Goal: Task Accomplishment & Management: Use online tool/utility

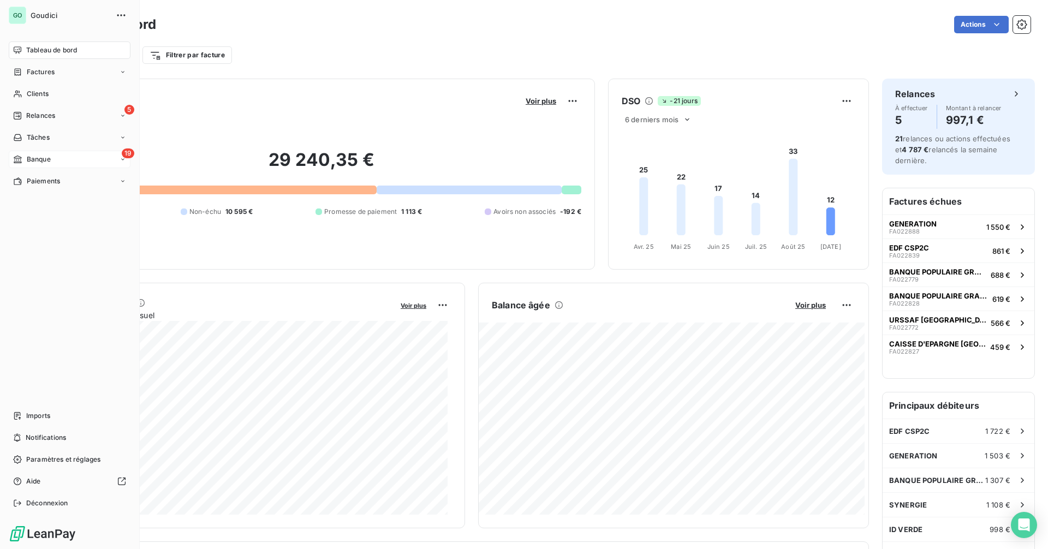
click at [51, 156] on div "19 Banque" at bounding box center [70, 159] width 122 height 17
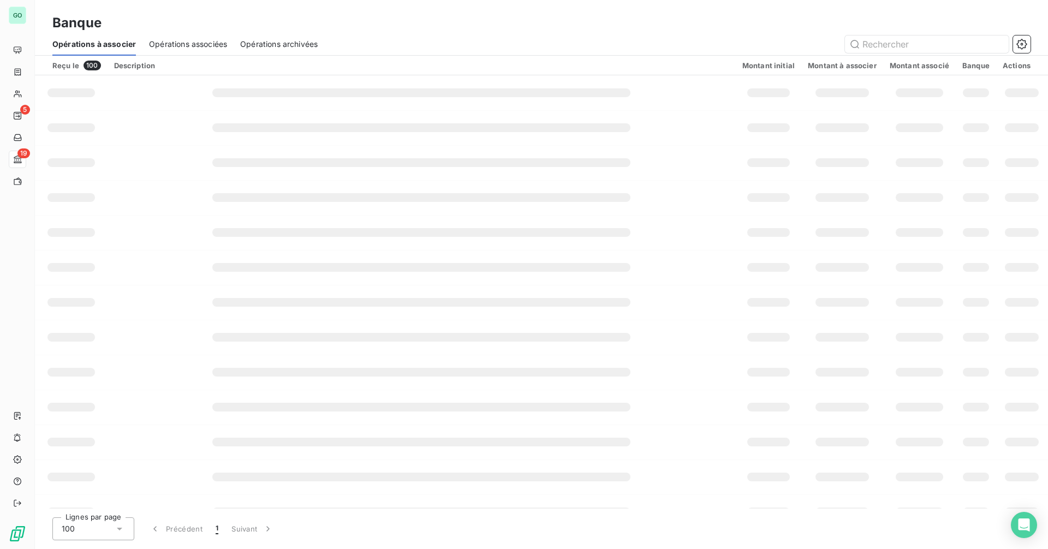
click at [207, 47] on span "Opérations associées" at bounding box center [188, 44] width 78 height 11
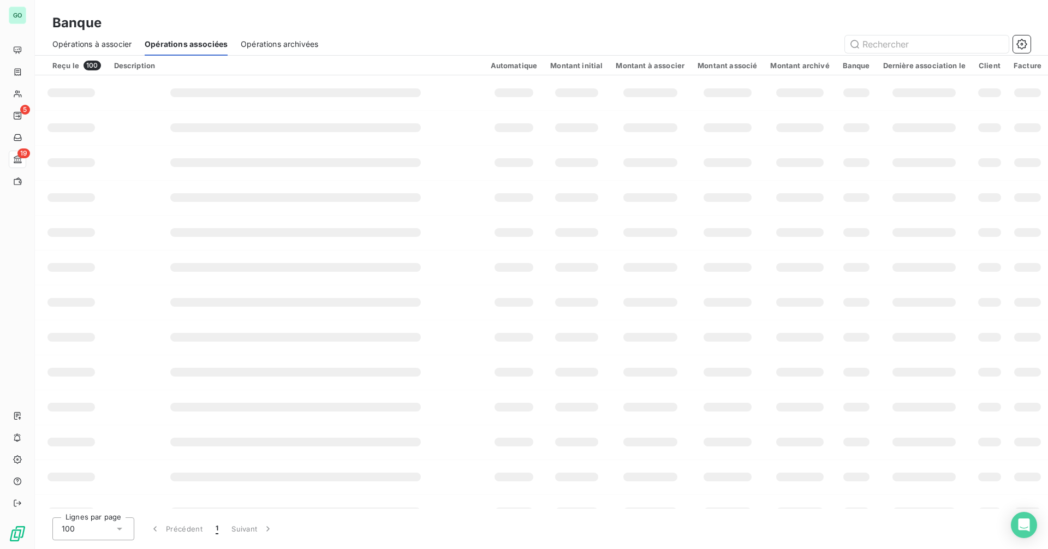
click at [111, 42] on span "Opérations à associer" at bounding box center [91, 44] width 79 height 11
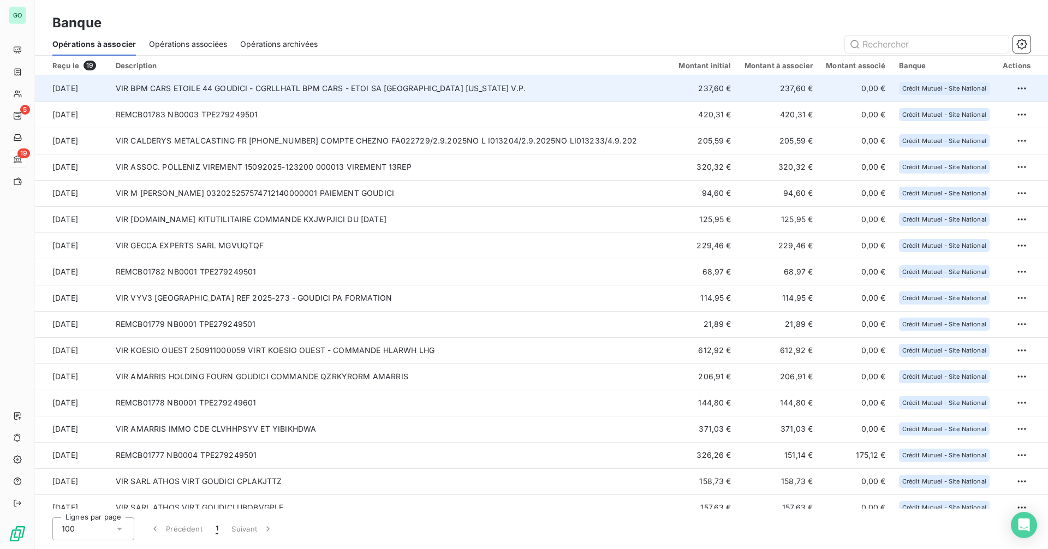
click at [330, 99] on td "VIR BPM CARS ETOILE 44 GOUDICI - CGRLLHATL BPM CARS - ETOI SA [GEOGRAPHIC_DATA]…" at bounding box center [390, 88] width 563 height 26
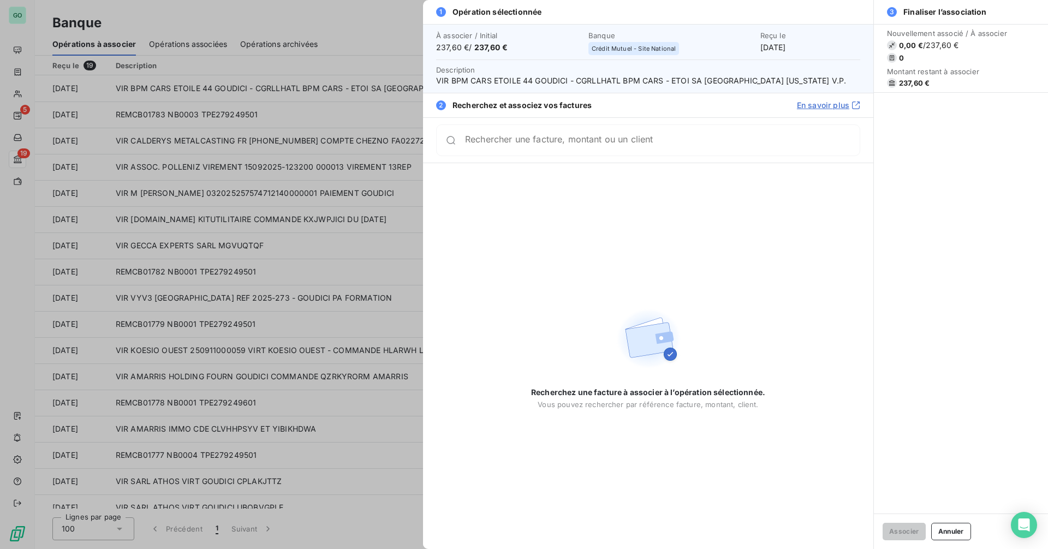
click at [585, 83] on span "VIR BPM CARS ETOILE 44 GOUDICI - CGRLLHATL BPM CARS - ETOI SA [GEOGRAPHIC_DATA]…" at bounding box center [648, 80] width 424 height 11
copy span "CGRLLHATL"
click at [442, 78] on span "VIR BPM CARS ETOILE 44 GOUDICI - CGRLLHATL BPM CARS - ETOI SA [GEOGRAPHIC_DATA]…" at bounding box center [648, 80] width 424 height 11
click at [438, 82] on span "VIR BPM CARS ETOILE 44 GOUDICI - CGRLLHATL BPM CARS - ETOI SA [GEOGRAPHIC_DATA]…" at bounding box center [648, 80] width 424 height 11
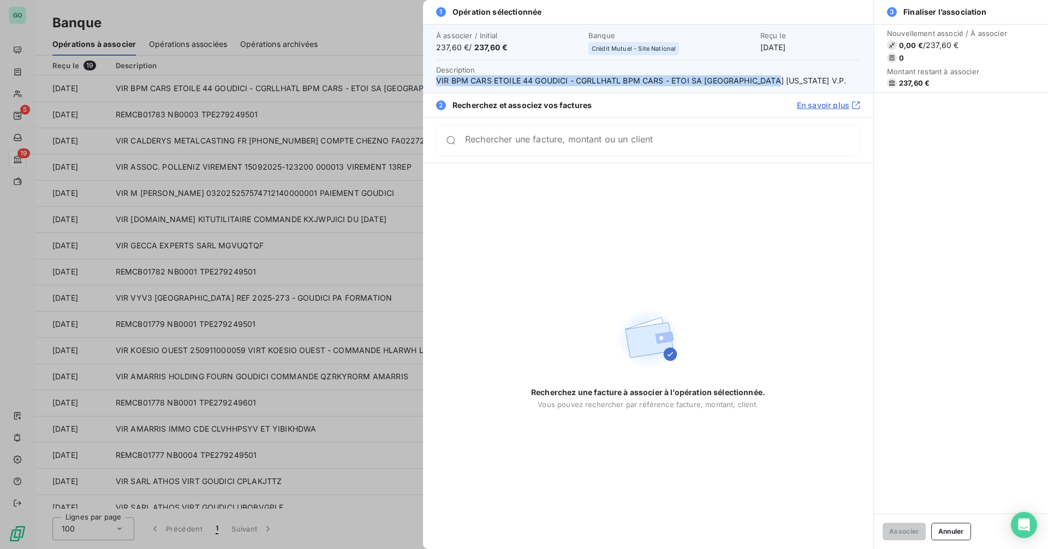
drag, startPoint x: 435, startPoint y: 82, endPoint x: 771, endPoint y: 81, distance: 336.3
click at [771, 81] on div "À associer / Initial 237,60 € / 237,60 € Banque Crédit Mutuel - Site National R…" at bounding box center [648, 58] width 450 height 69
copy span "VIR BPM CARS ETOILE 44 GOUDICI - CGRLLHATL BPM CARS - ETOI SA [GEOGRAPHIC_DATA]…"
drag, startPoint x: 746, startPoint y: 47, endPoint x: 824, endPoint y: 49, distance: 78.6
click at [824, 49] on div "Reçu le [DATE]" at bounding box center [811, 42] width 100 height 22
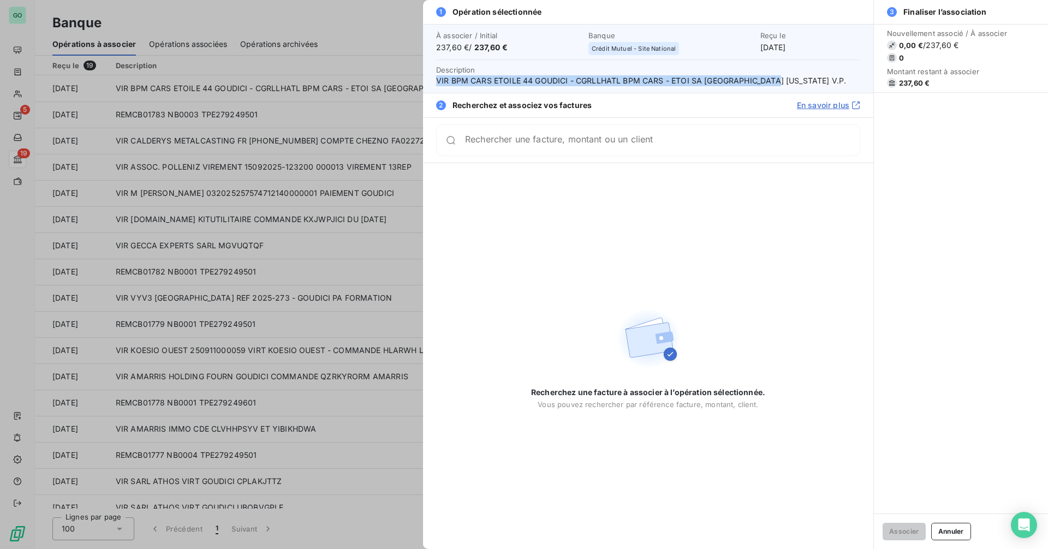
copy div "[DATE]"
drag, startPoint x: 477, startPoint y: 45, endPoint x: 536, endPoint y: 45, distance: 59.5
click at [536, 45] on span "237,60 € / 237,60 €" at bounding box center [509, 47] width 146 height 11
copy span "237,60 €"
click at [249, 112] on div at bounding box center [524, 274] width 1048 height 549
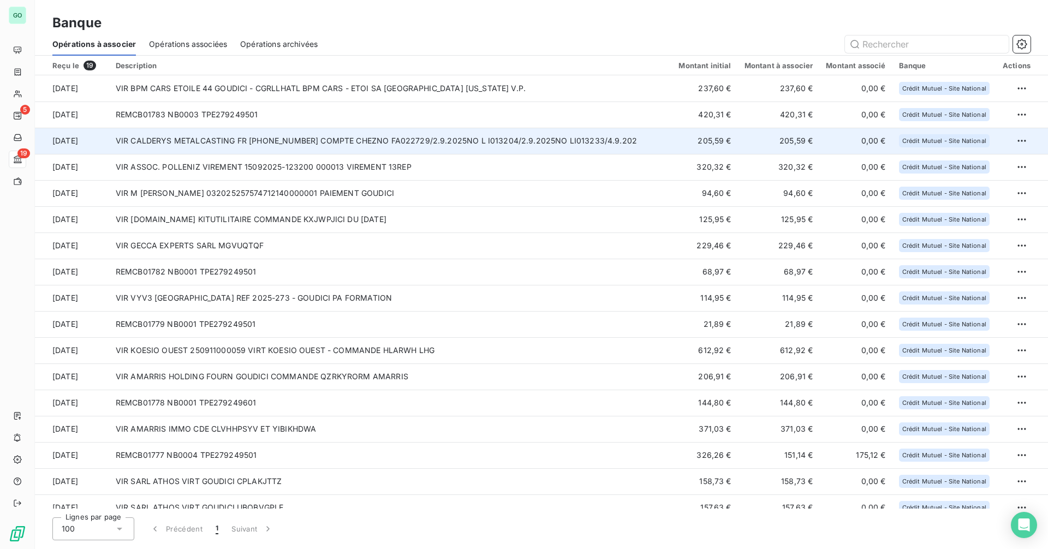
click at [300, 130] on td "VIR CALDERYS METALCASTING FR [PHONE_NUMBER] COMPTE CHEZNO FA022729/2.9.2025NO L…" at bounding box center [390, 141] width 563 height 26
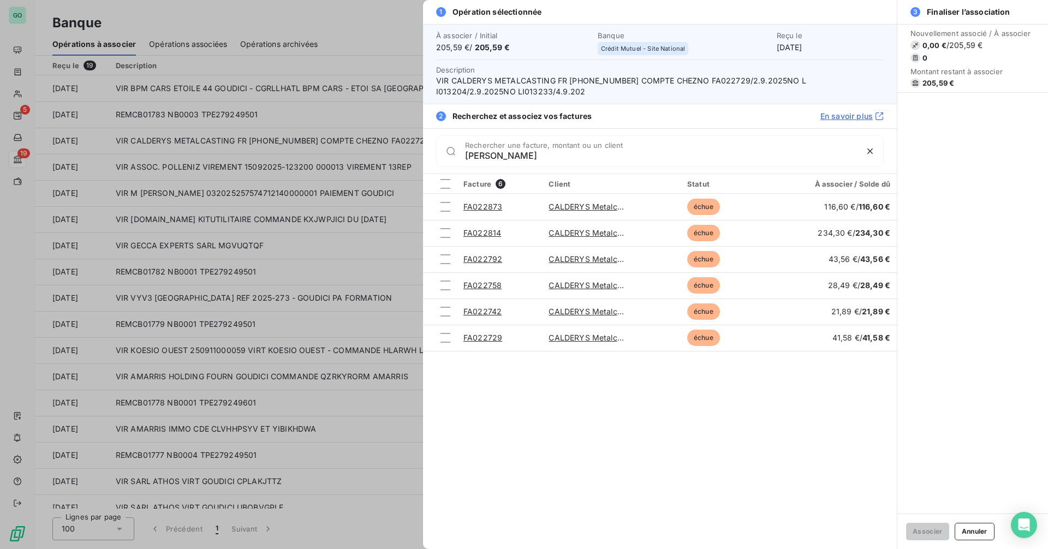
type input "[PERSON_NAME]"
click at [449, 182] on div at bounding box center [446, 184] width 10 height 10
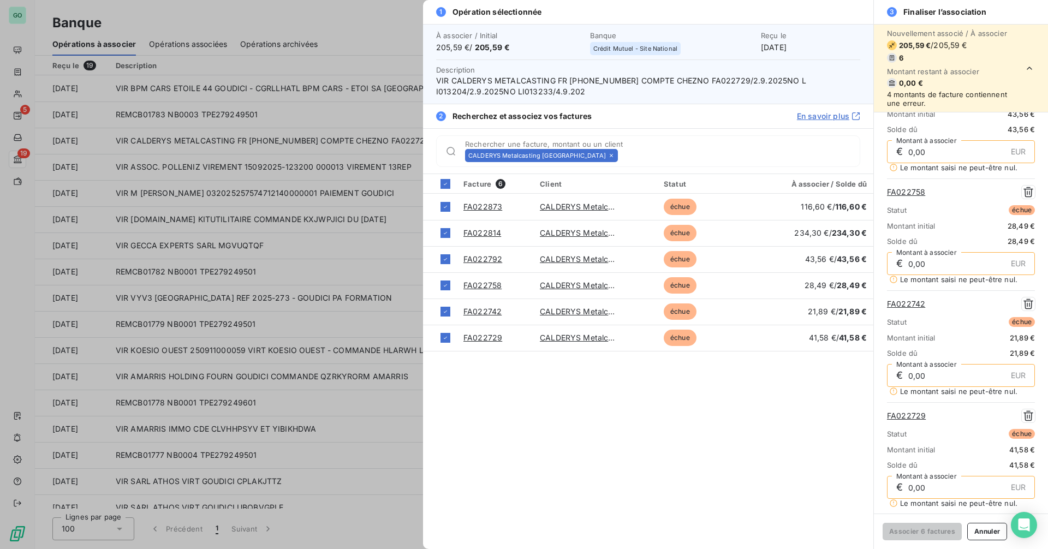
scroll to position [272, 0]
drag, startPoint x: 989, startPoint y: 533, endPoint x: 981, endPoint y: 524, distance: 12.4
click at [989, 533] on button "Annuler" at bounding box center [987, 531] width 40 height 17
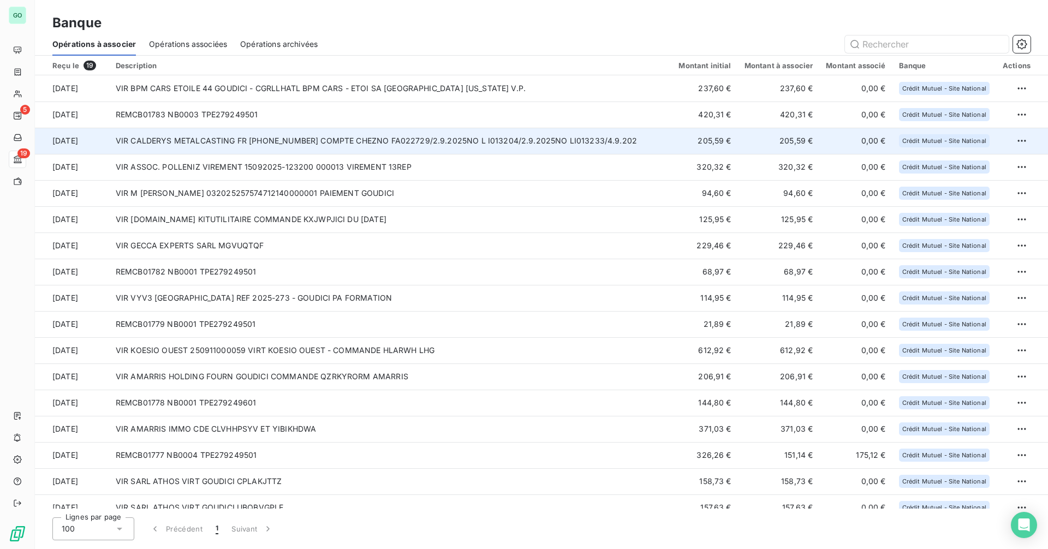
click at [359, 145] on td "VIR CALDERYS METALCASTING FR [PHONE_NUMBER] COMPTE CHEZNO FA022729/2.9.2025NO L…" at bounding box center [390, 141] width 563 height 26
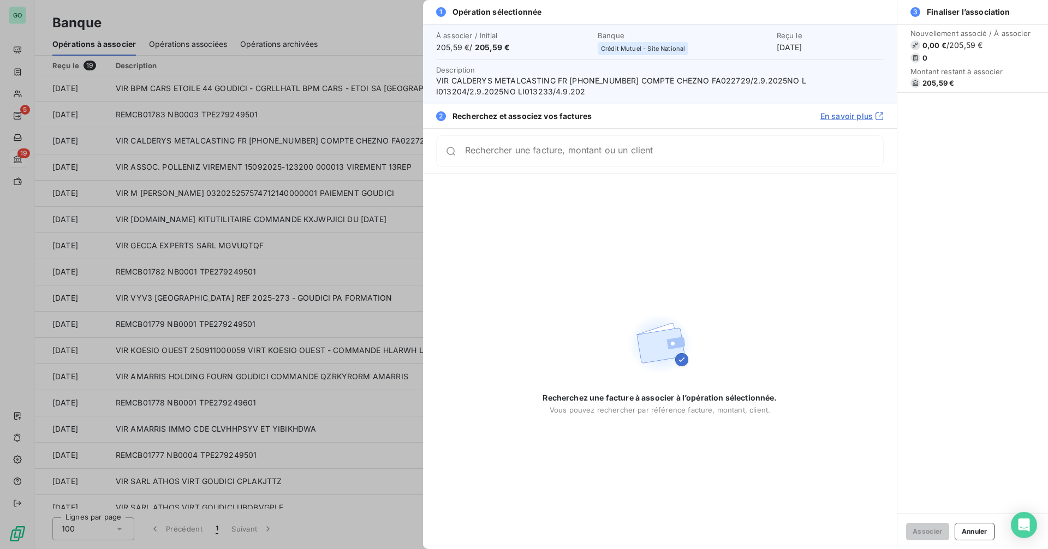
click at [564, 157] on input "Rechercher une facture, montant ou un client" at bounding box center [674, 151] width 418 height 11
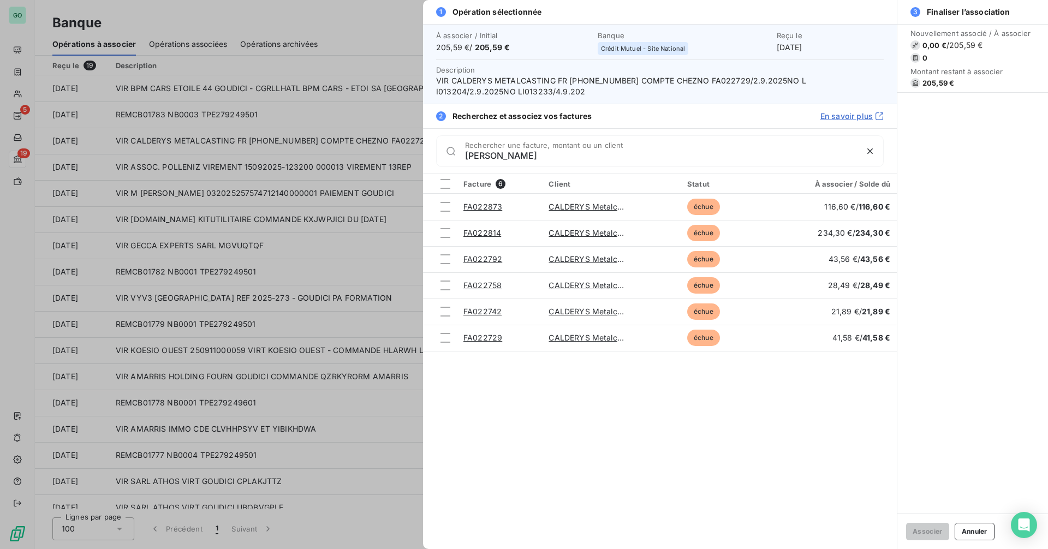
type input "[PERSON_NAME]"
click at [318, 19] on div at bounding box center [524, 274] width 1048 height 549
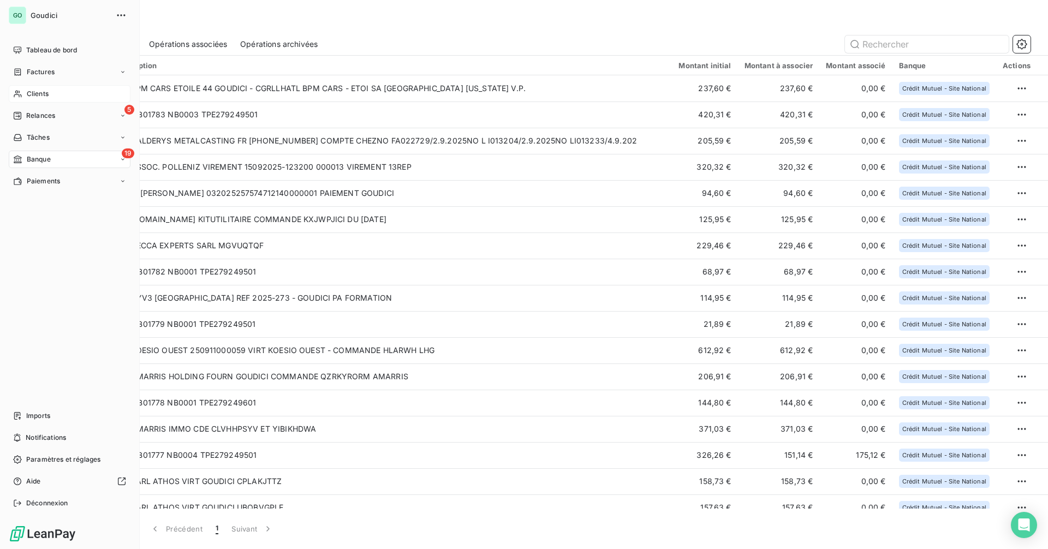
click at [40, 92] on span "Clients" at bounding box center [38, 94] width 22 height 10
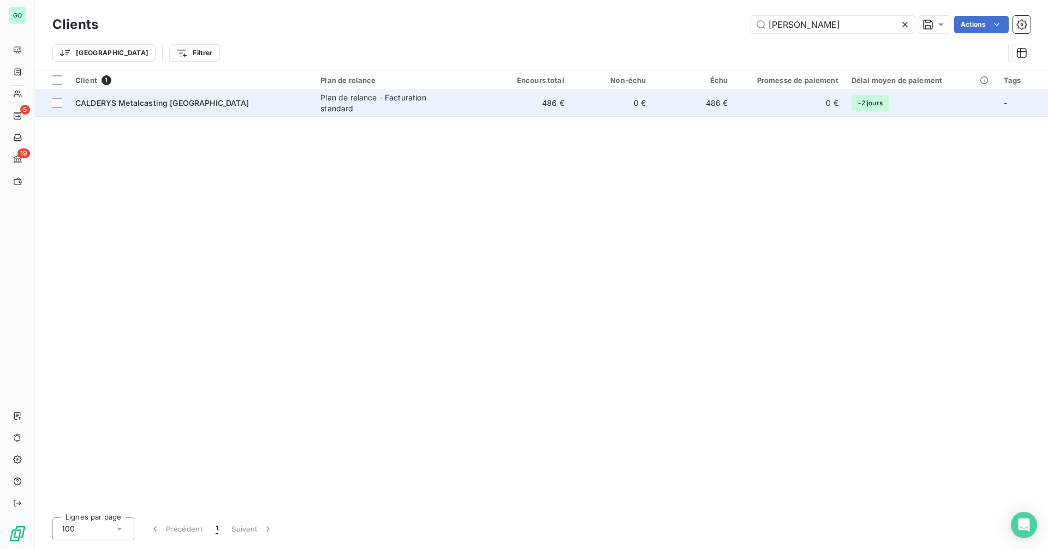
type input "[PERSON_NAME]"
click at [381, 104] on div "Plan de relance - Facturation standard" at bounding box center [388, 103] width 136 height 22
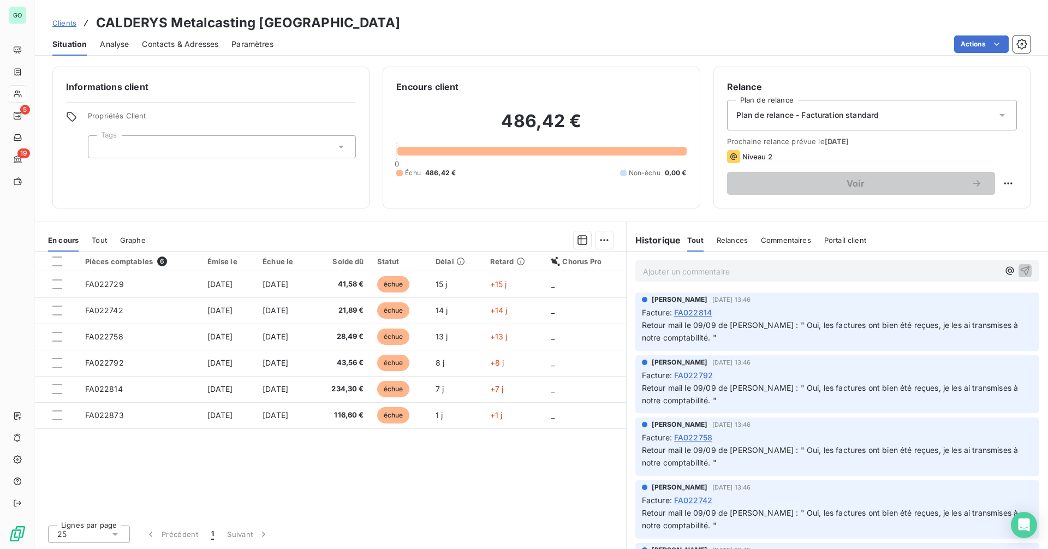
click at [198, 43] on span "Contacts & Adresses" at bounding box center [180, 44] width 76 height 11
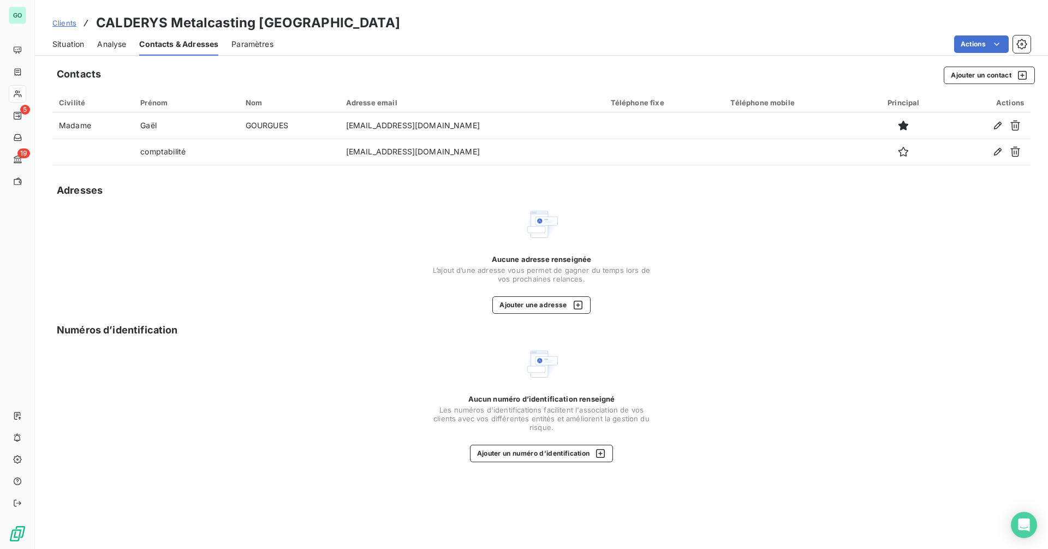
click at [69, 50] on div "Situation" at bounding box center [68, 44] width 32 height 23
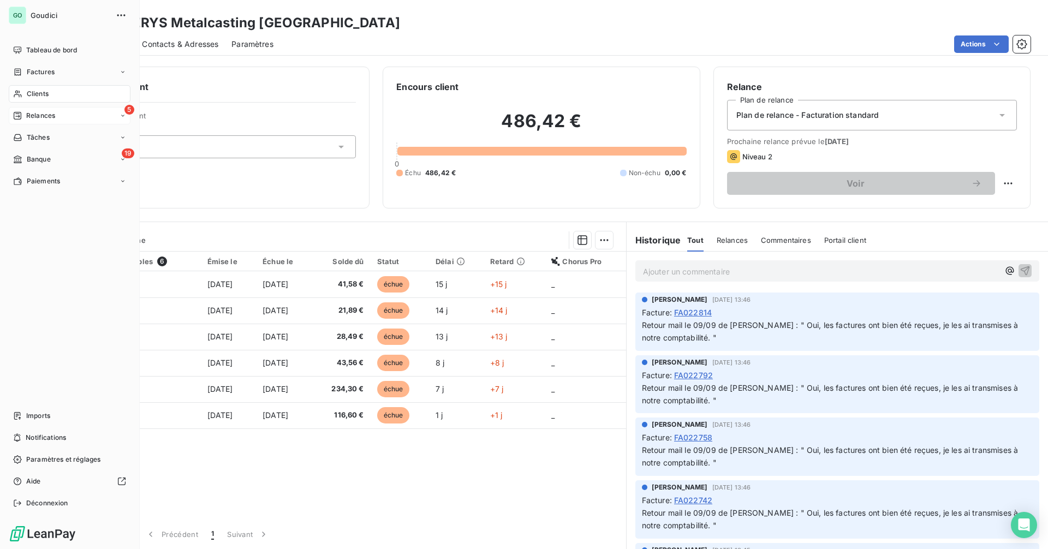
click at [58, 115] on div "5 Relances" at bounding box center [70, 115] width 122 height 17
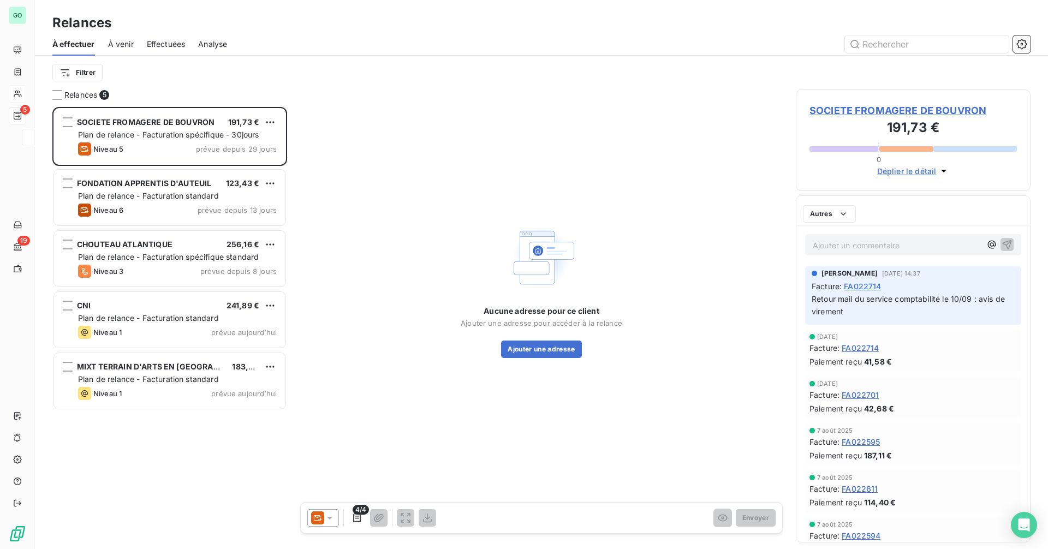
scroll to position [434, 227]
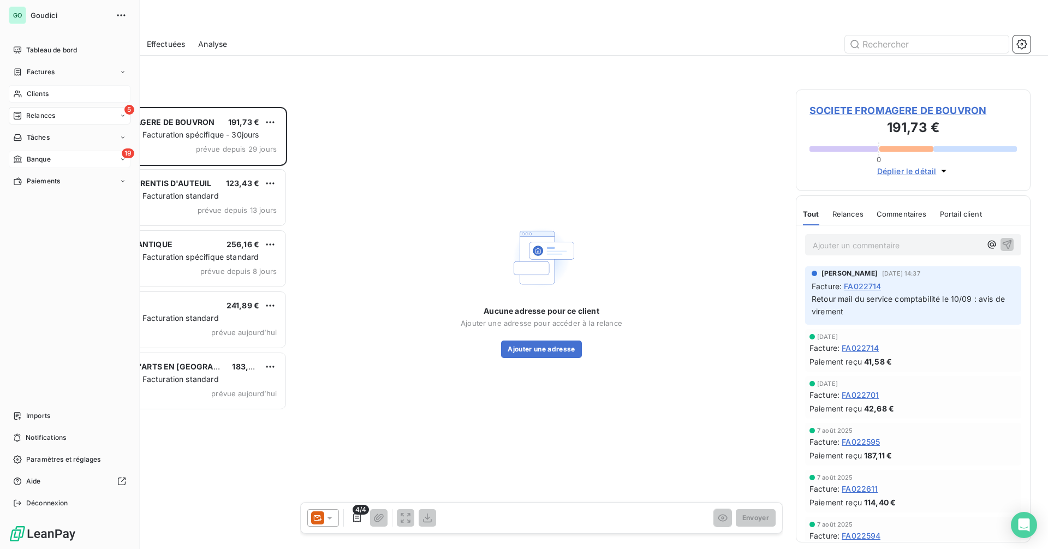
click at [43, 154] on div "19 Banque" at bounding box center [70, 159] width 122 height 17
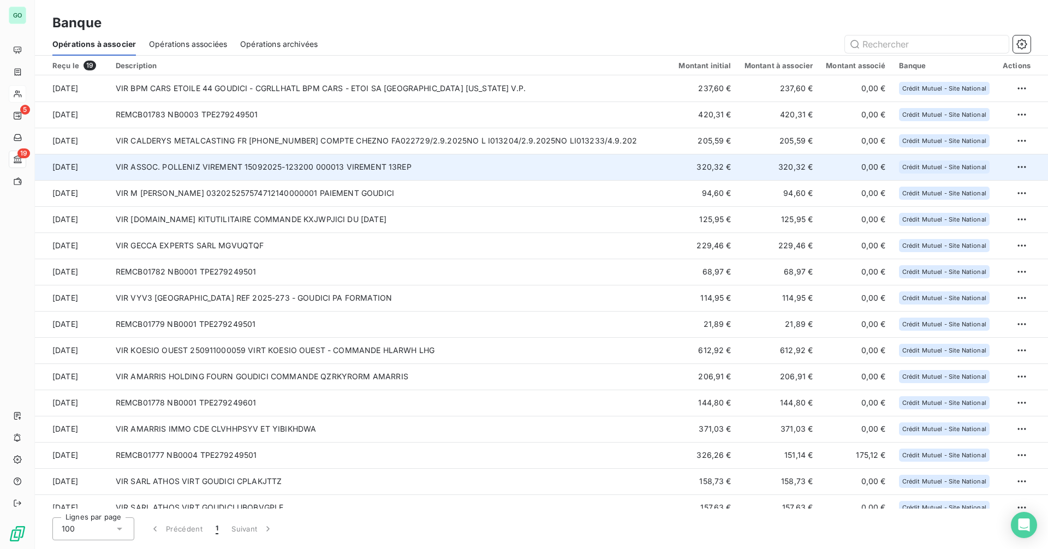
click at [283, 164] on td "VIR ASSOC. POLLENIZ VIREMENT 15092025-123200 000013 VIREMENT 13REP" at bounding box center [390, 167] width 563 height 26
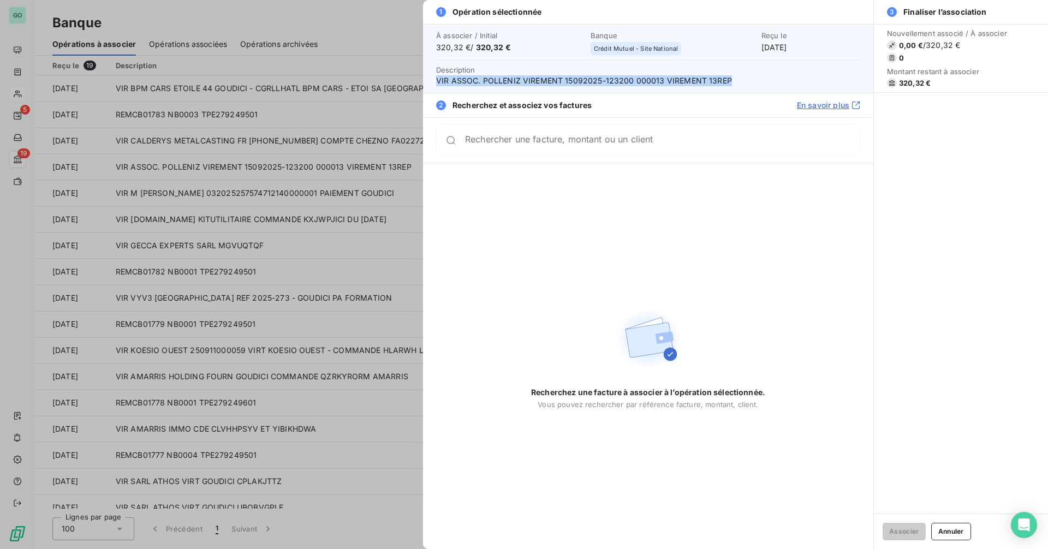
drag, startPoint x: 437, startPoint y: 80, endPoint x: 826, endPoint y: 80, distance: 389.3
click at [826, 80] on span "VIR ASSOC. POLLENIZ VIREMENT 15092025-123200 000013 VIREMENT 13REP" at bounding box center [648, 80] width 424 height 11
copy span "VIR ASSOC. POLLENIZ VIREMENT 15092025-123200 000013 VIREMENT 13REP"
drag, startPoint x: 746, startPoint y: 48, endPoint x: 1022, endPoint y: 144, distance: 291.8
click at [824, 52] on div "Reçu le [DATE]" at bounding box center [811, 42] width 99 height 22
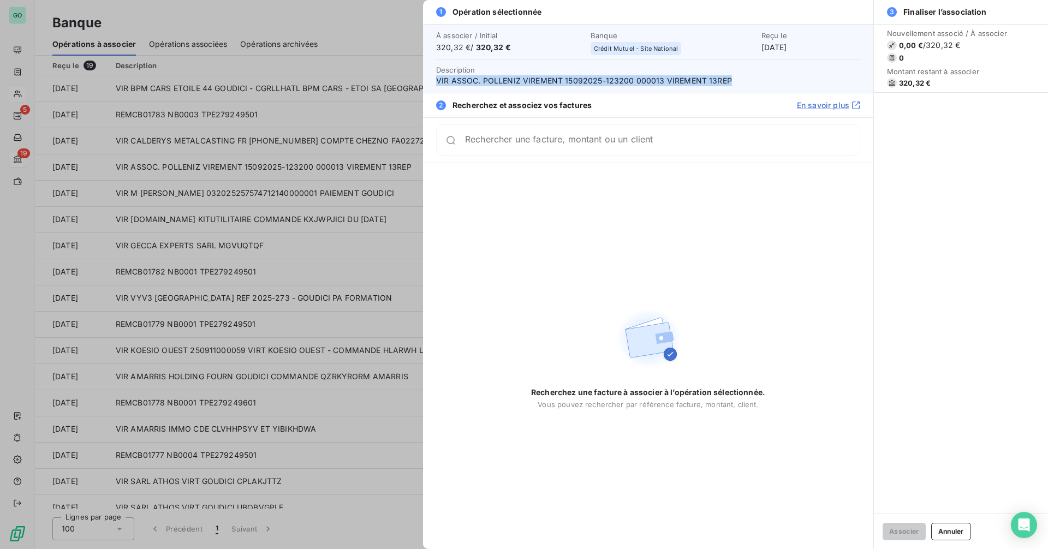
copy div "[DATE]"
drag, startPoint x: 476, startPoint y: 49, endPoint x: 532, endPoint y: 49, distance: 55.7
click at [532, 49] on span "320,32 € / 320,32 €" at bounding box center [510, 47] width 148 height 11
copy span "320,32 €"
click at [346, 200] on div at bounding box center [524, 274] width 1048 height 549
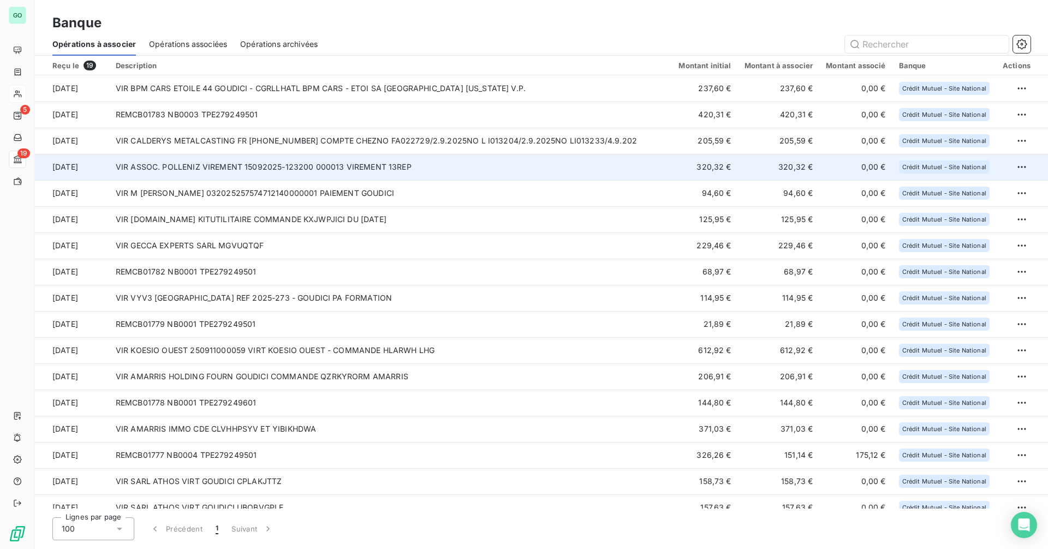
click at [270, 167] on td "VIR ASSOC. POLLENIZ VIREMENT 15092025-123200 000013 VIREMENT 13REP" at bounding box center [390, 167] width 563 height 26
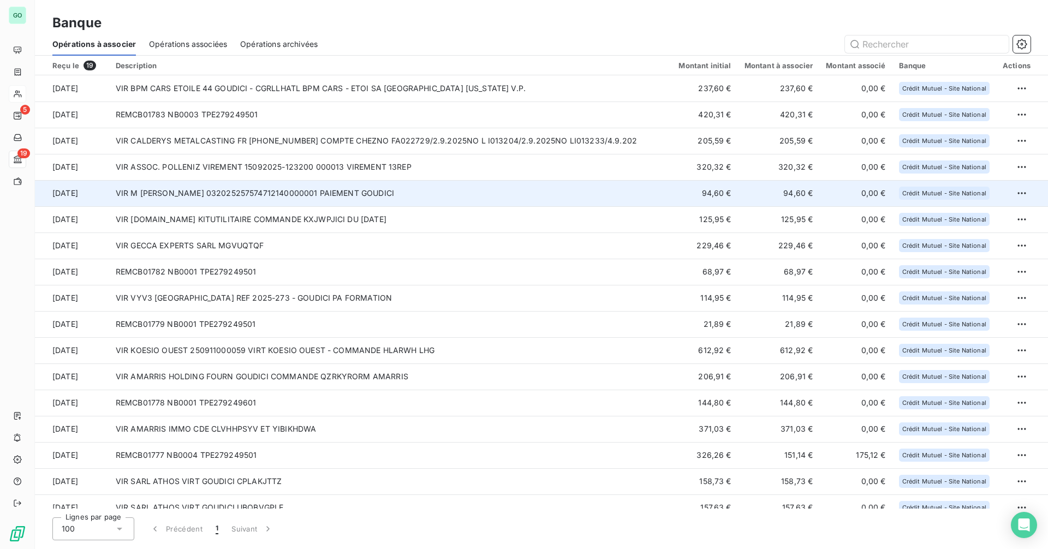
click at [251, 187] on td "VIR M [PERSON_NAME] 032025257574712140000001 PAIEMENT GOUDICI" at bounding box center [390, 193] width 563 height 26
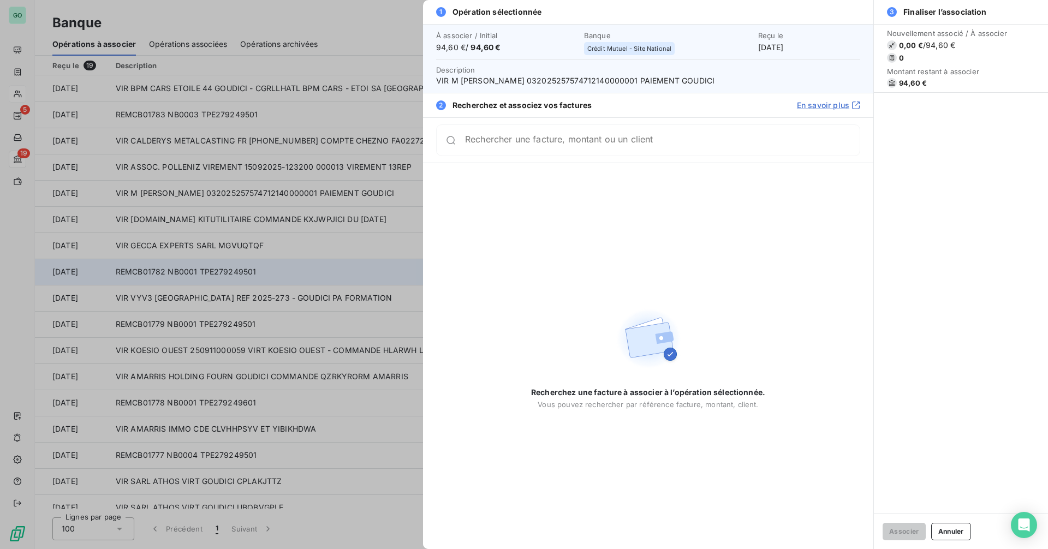
drag, startPoint x: 236, startPoint y: 263, endPoint x: 252, endPoint y: 270, distance: 16.6
click at [236, 263] on div at bounding box center [524, 274] width 1048 height 549
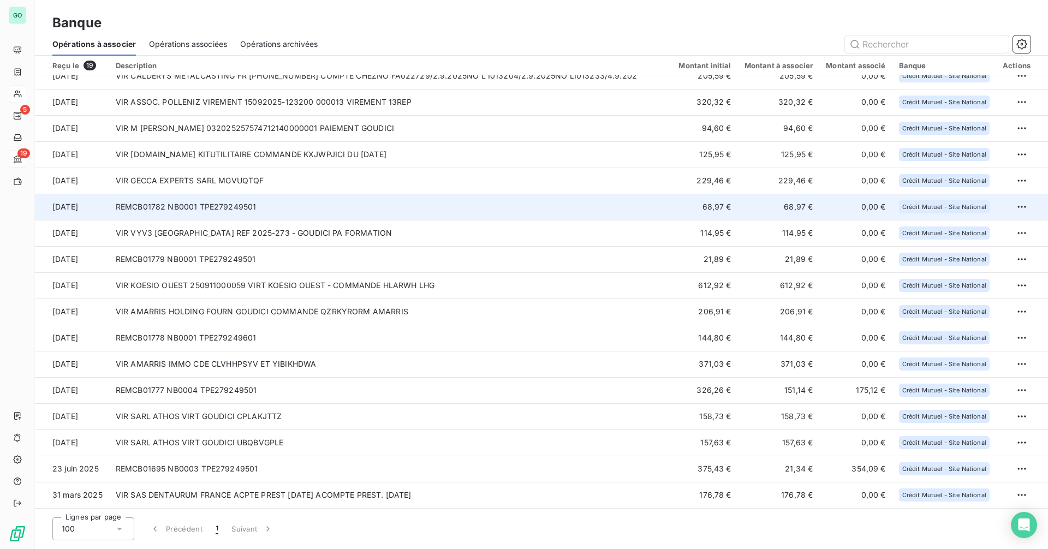
scroll to position [10, 0]
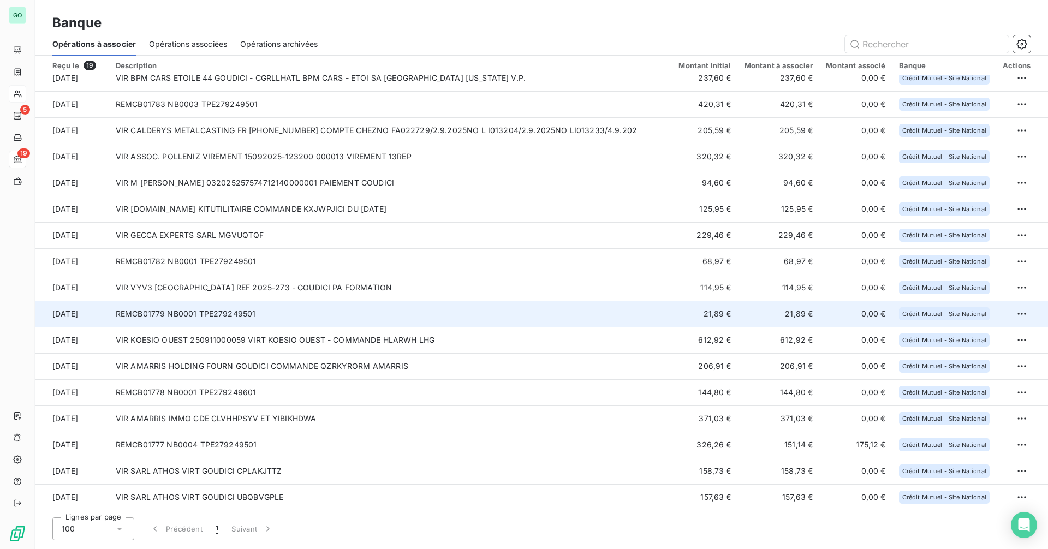
click at [335, 319] on td "REMCB01779 NB0001 TPE279249501" at bounding box center [390, 314] width 563 height 26
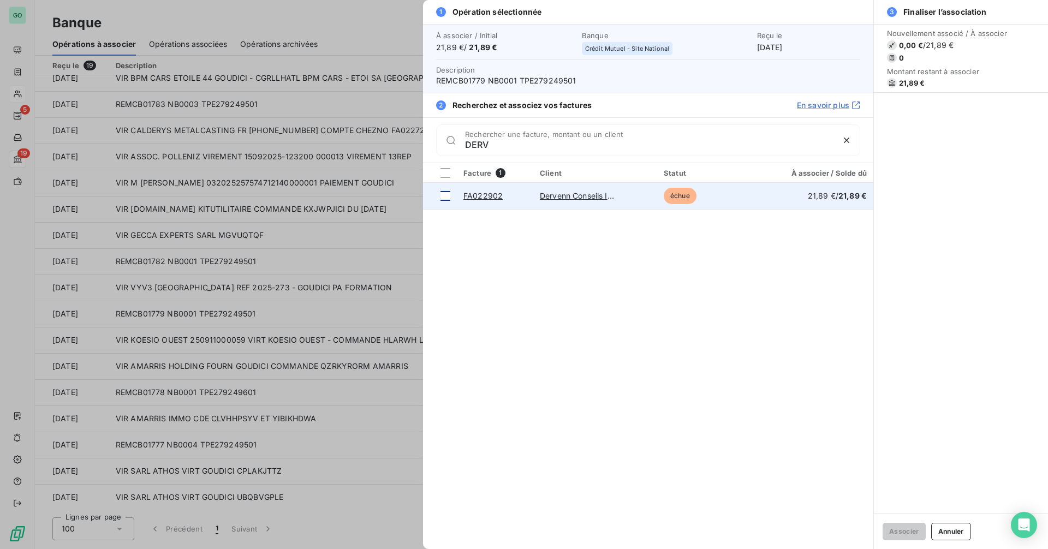
type input "DERV"
click at [444, 197] on div at bounding box center [446, 196] width 10 height 10
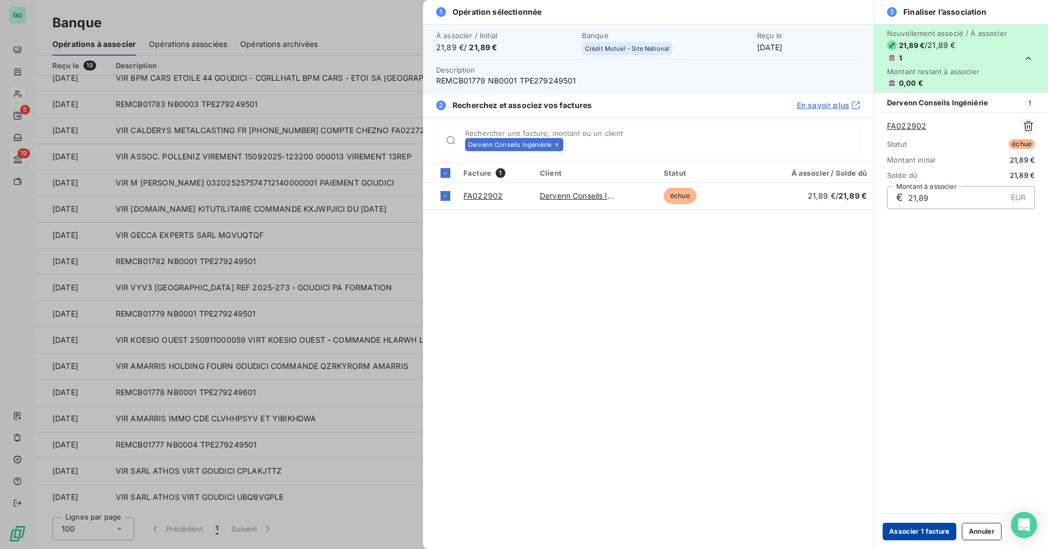
click at [913, 530] on button "Associer 1 facture" at bounding box center [920, 531] width 74 height 17
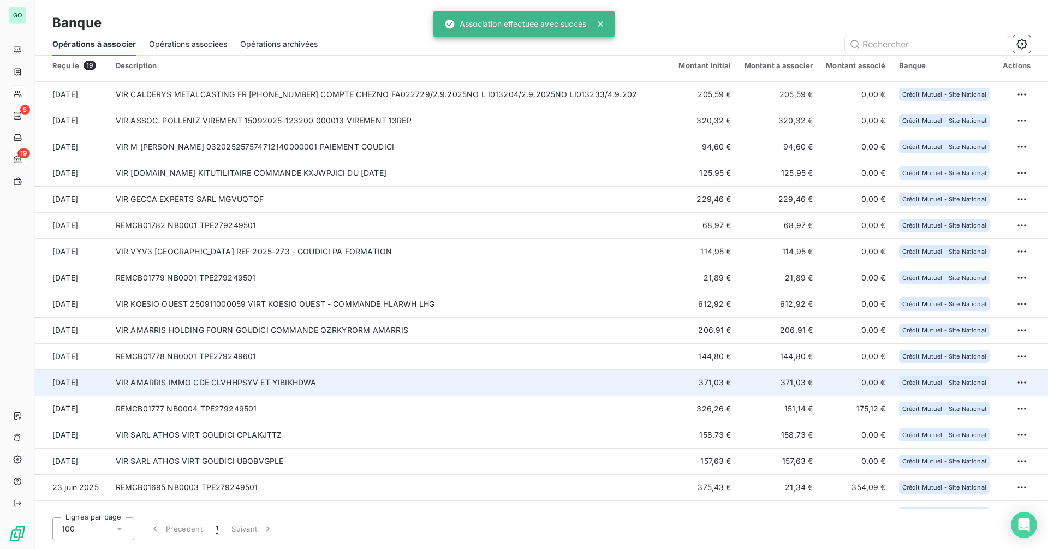
scroll to position [65, 0]
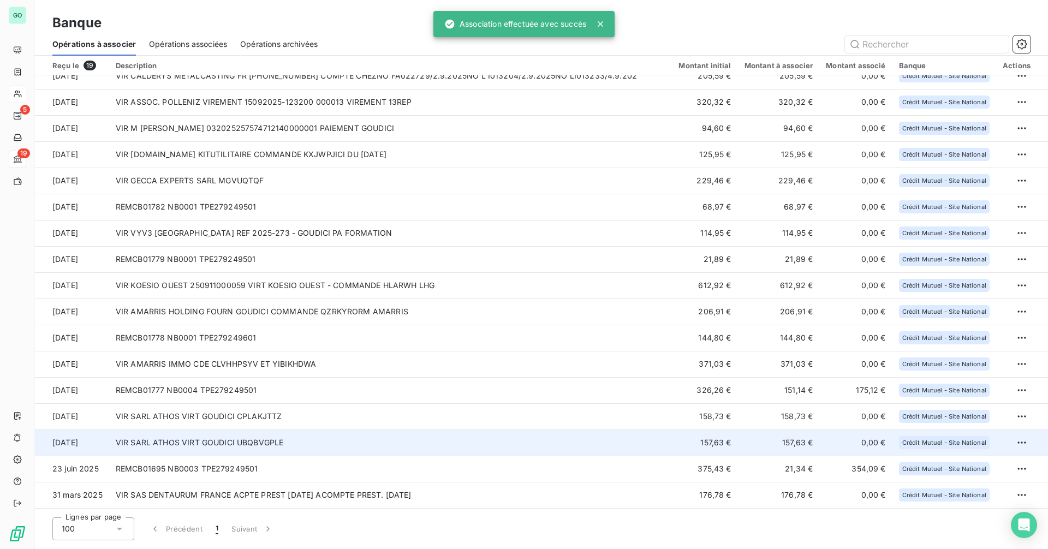
click at [334, 435] on td "VIR SARL ATHOS VIRT GOUDICI UBQBVGPLE" at bounding box center [390, 443] width 563 height 26
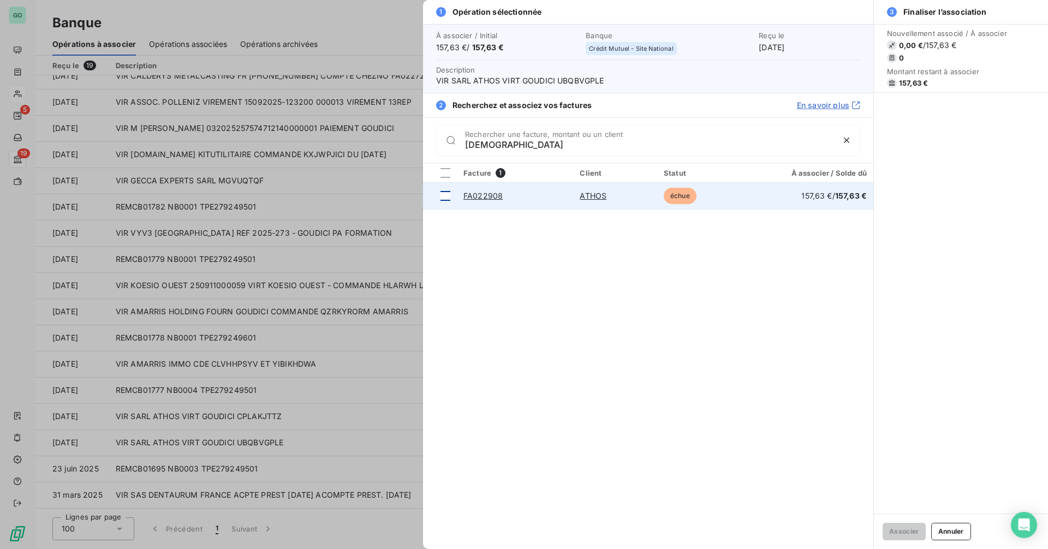
type input "[DEMOGRAPHIC_DATA]"
click at [446, 195] on div at bounding box center [446, 196] width 10 height 10
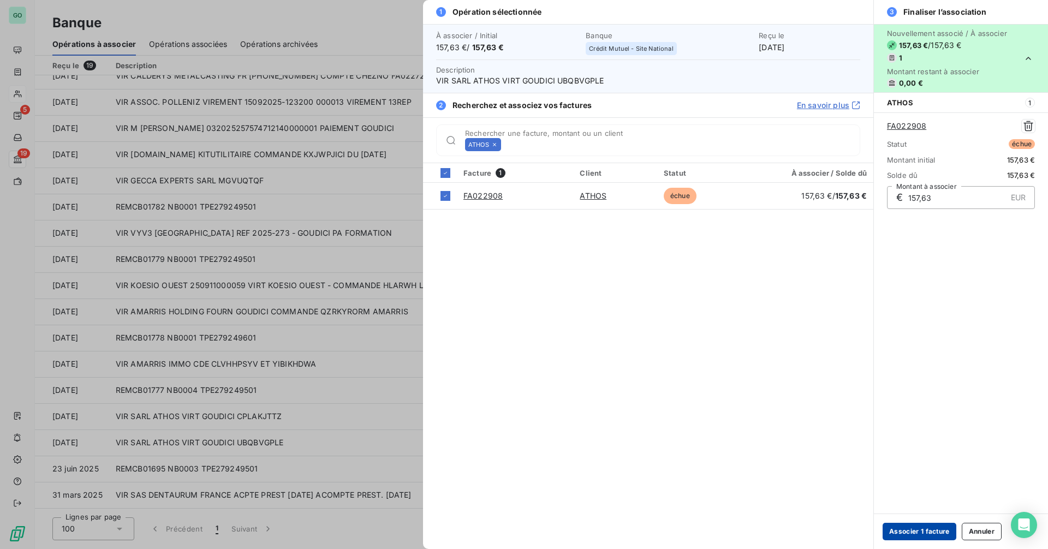
click at [918, 524] on button "Associer 1 facture" at bounding box center [920, 531] width 74 height 17
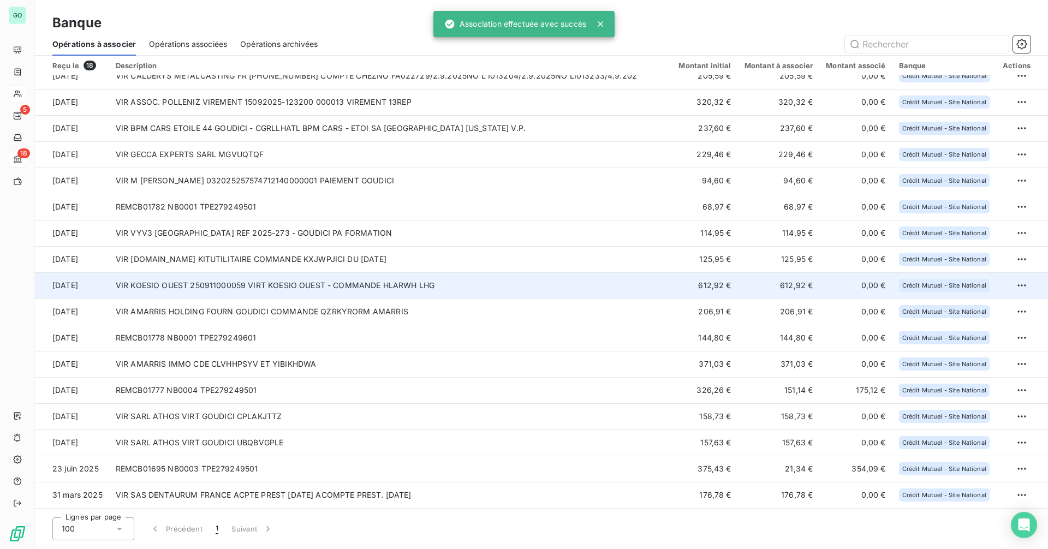
scroll to position [0, 0]
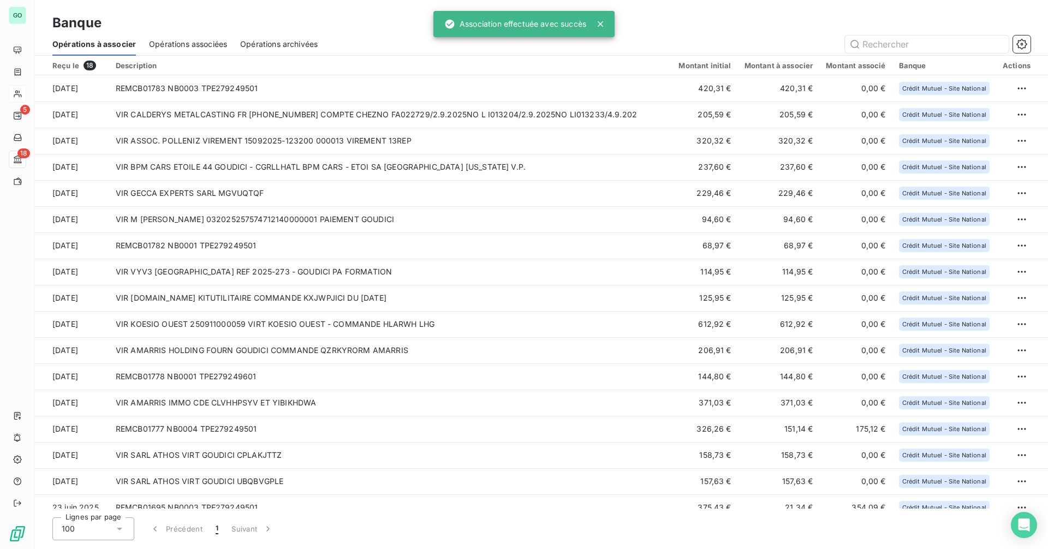
click at [163, 45] on span "Opérations associées" at bounding box center [188, 44] width 78 height 11
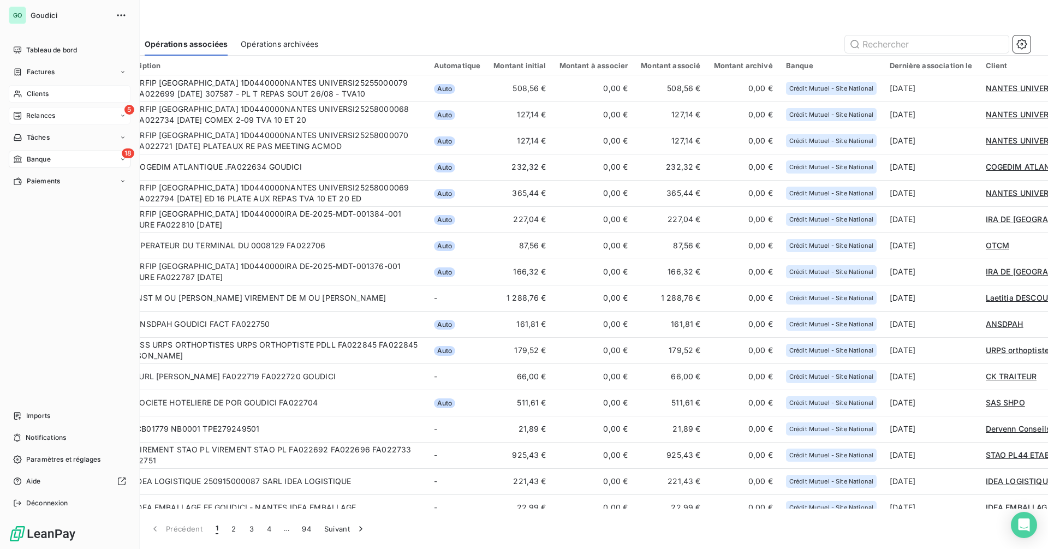
click at [62, 111] on div "5 Relances" at bounding box center [70, 115] width 122 height 17
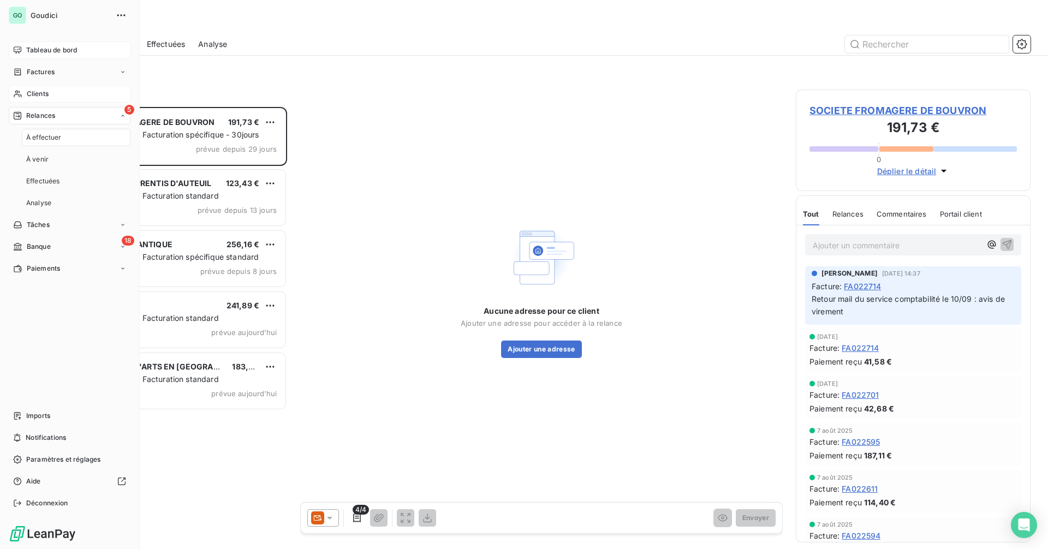
scroll to position [434, 227]
click at [52, 52] on span "Tableau de bord" at bounding box center [51, 50] width 51 height 10
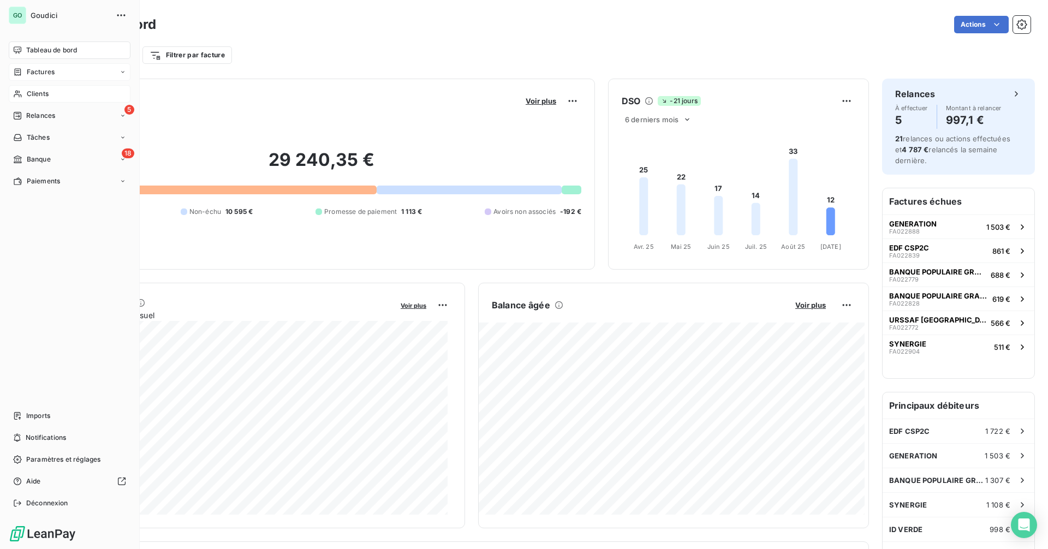
click at [66, 73] on div "Factures" at bounding box center [70, 71] width 122 height 17
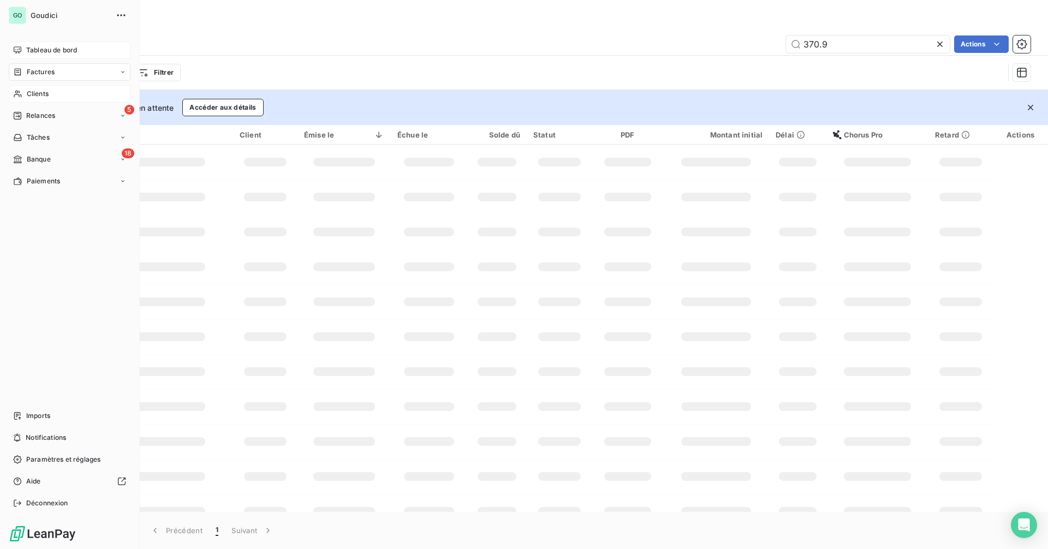
click at [29, 72] on span "Factures" at bounding box center [41, 72] width 28 height 10
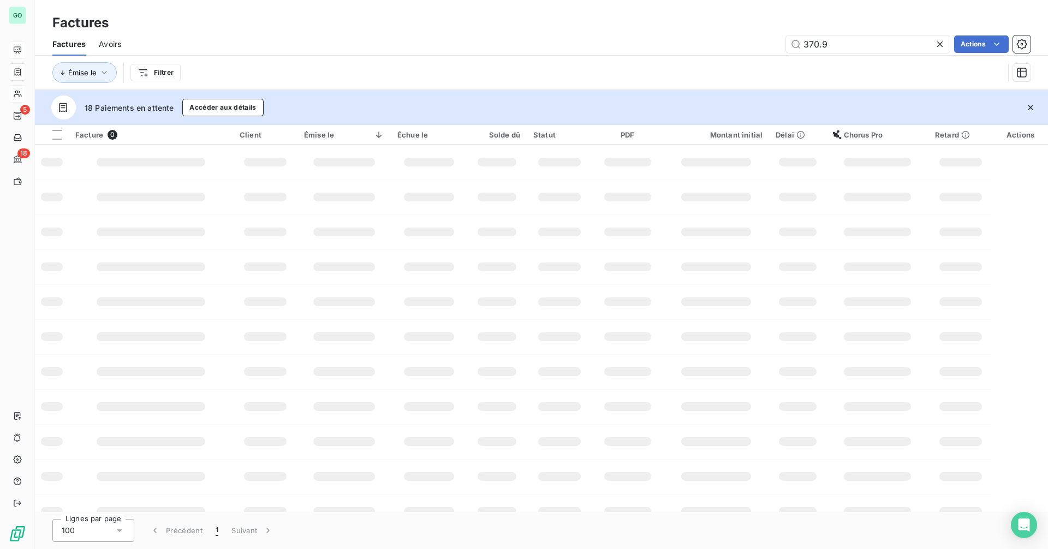
click at [104, 45] on span "Avoirs" at bounding box center [110, 44] width 22 height 11
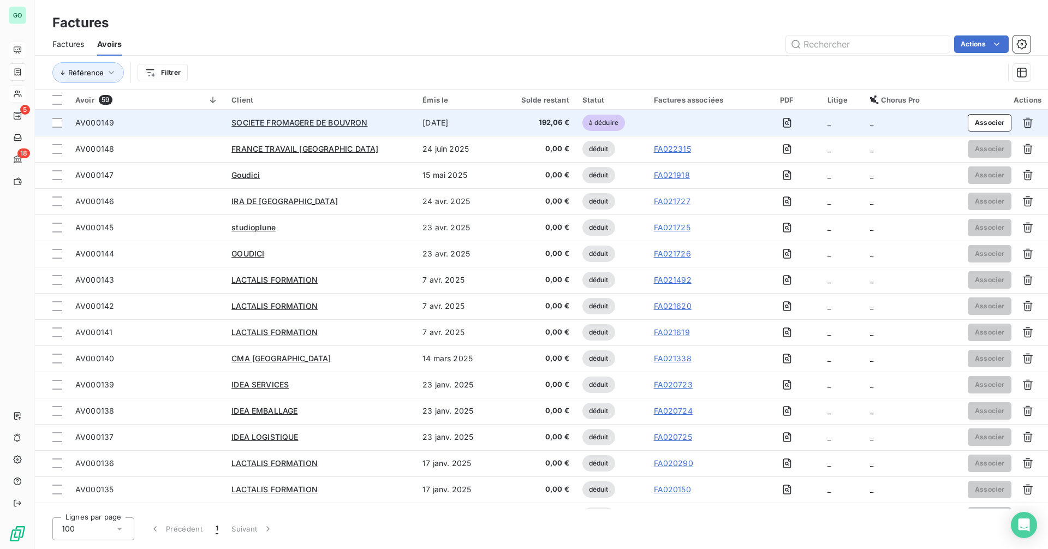
click at [379, 118] on div "SOCIETE FROMAGERE DE BOUVRON" at bounding box center [320, 122] width 178 height 11
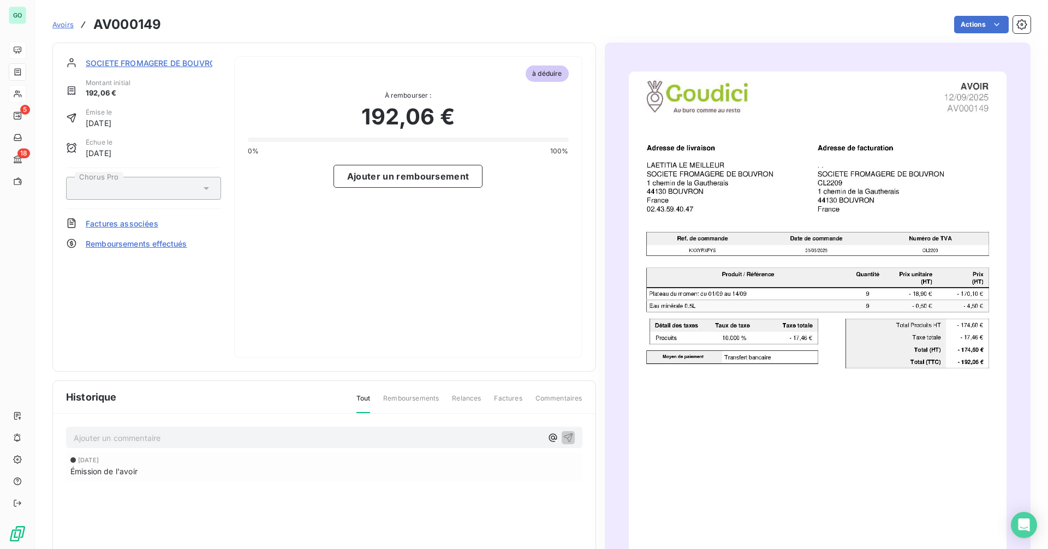
click at [770, 244] on img "button" at bounding box center [818, 339] width 378 height 534
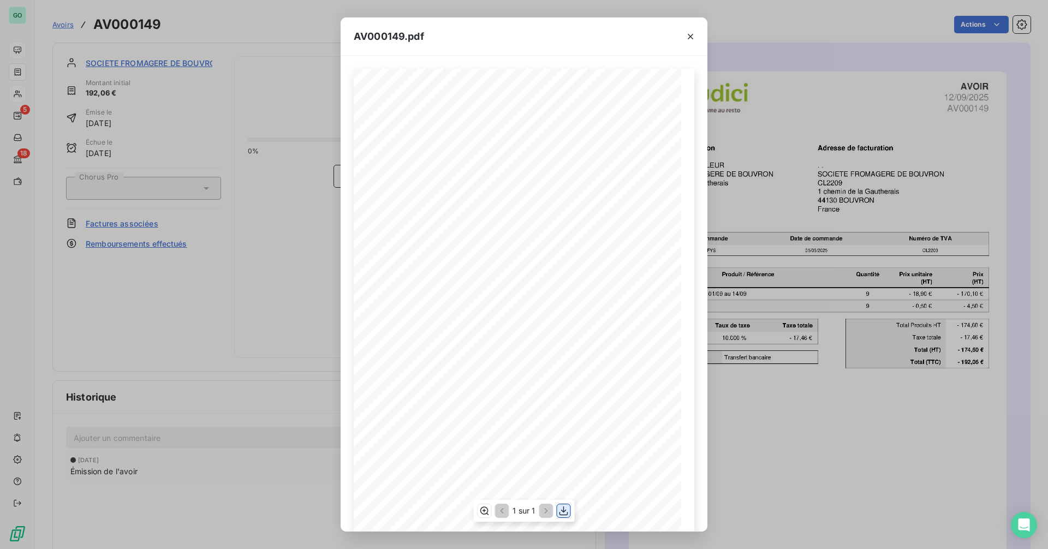
click at [563, 509] on icon "button" at bounding box center [564, 511] width 11 height 11
click at [693, 33] on icon "button" at bounding box center [690, 36] width 11 height 11
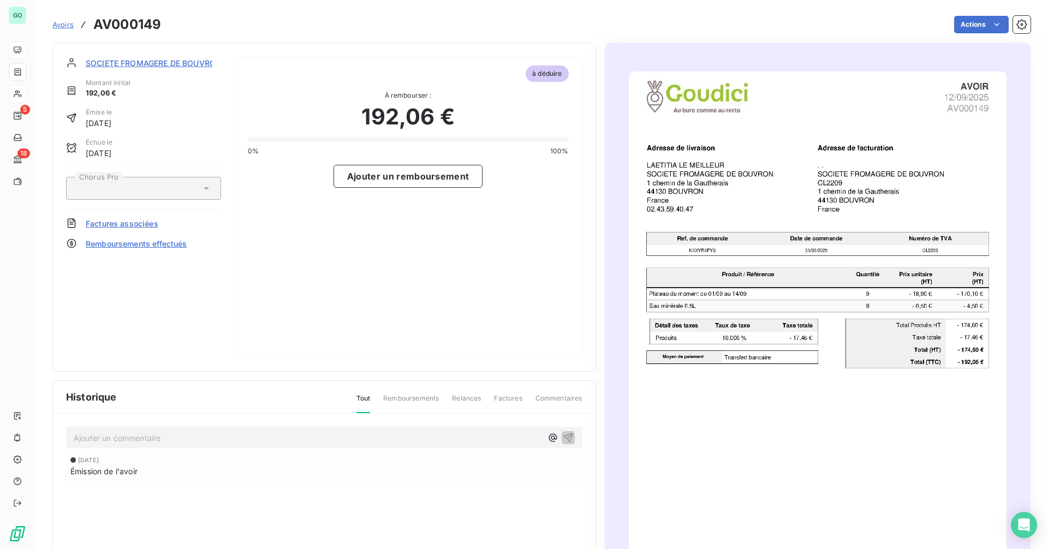
click at [64, 27] on span "Avoirs" at bounding box center [62, 24] width 21 height 9
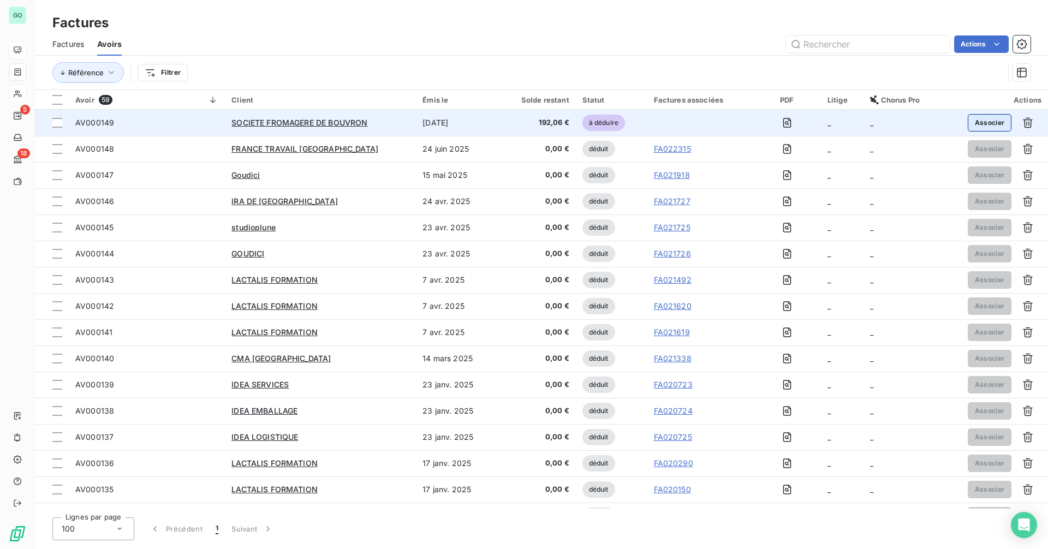
click at [976, 124] on button "Associer" at bounding box center [990, 122] width 44 height 17
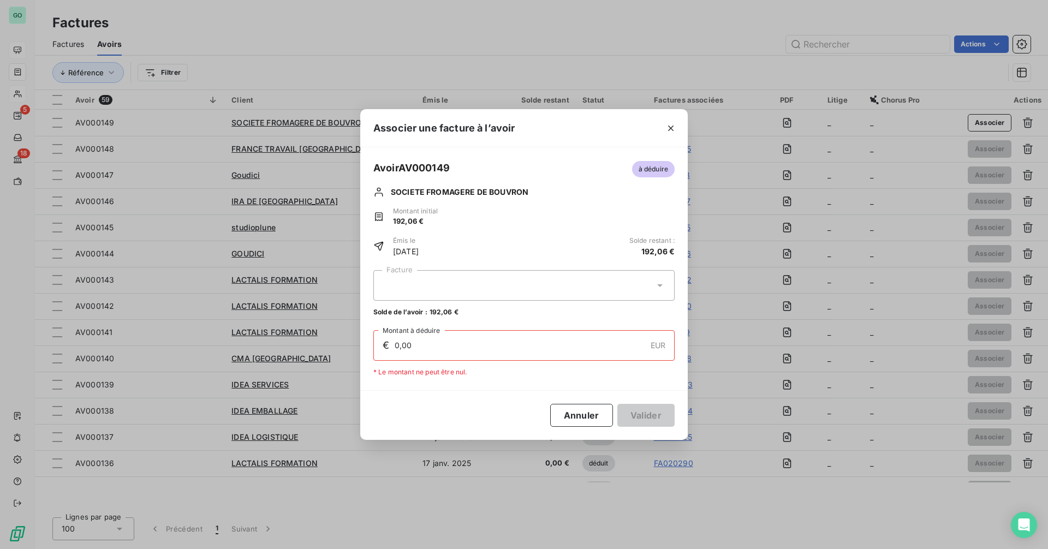
click at [462, 289] on div at bounding box center [523, 285] width 301 height 31
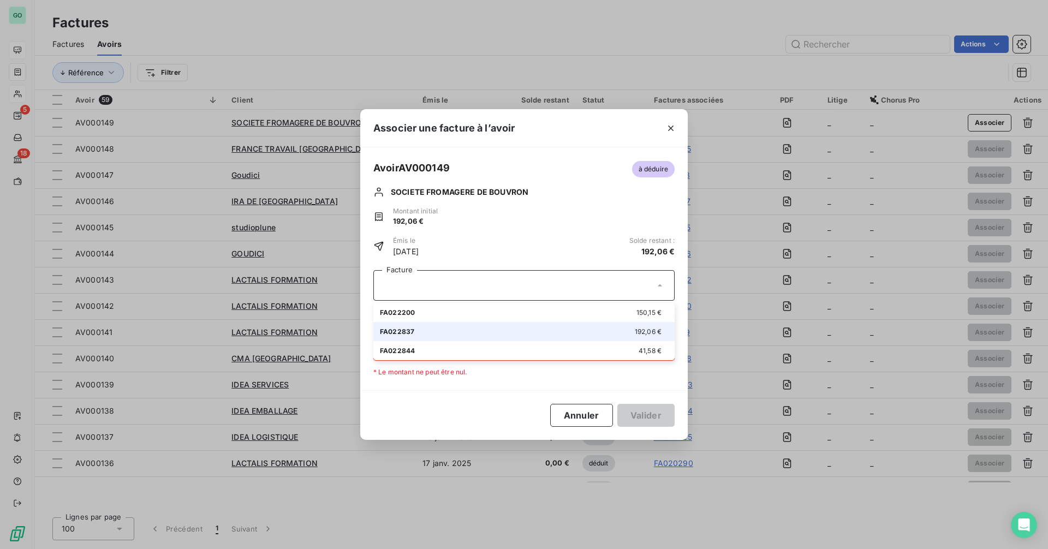
click at [417, 329] on div "FA022837 192,06 €" at bounding box center [524, 331] width 288 height 10
type input "192,06"
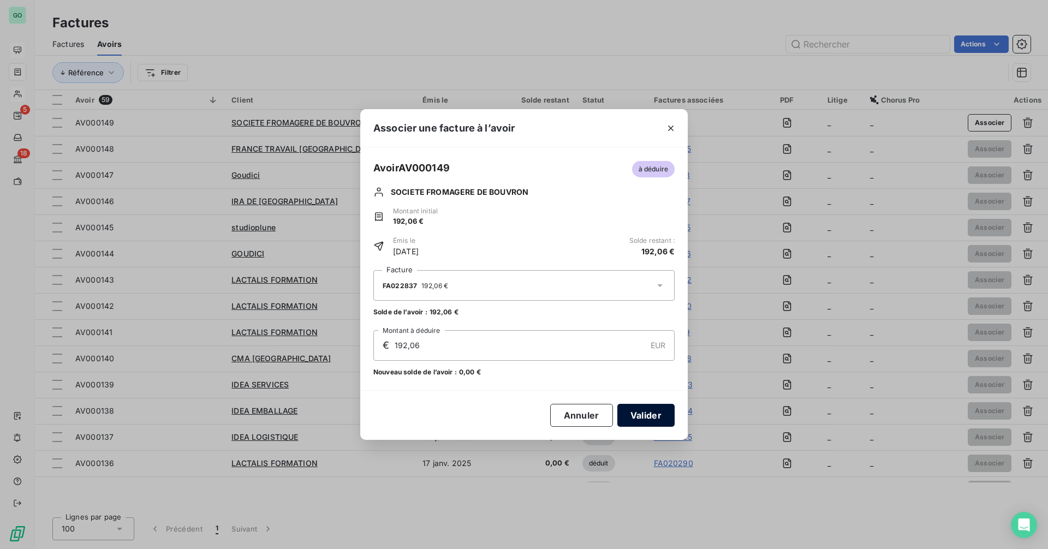
click at [651, 414] on button "Valider" at bounding box center [645, 415] width 57 height 23
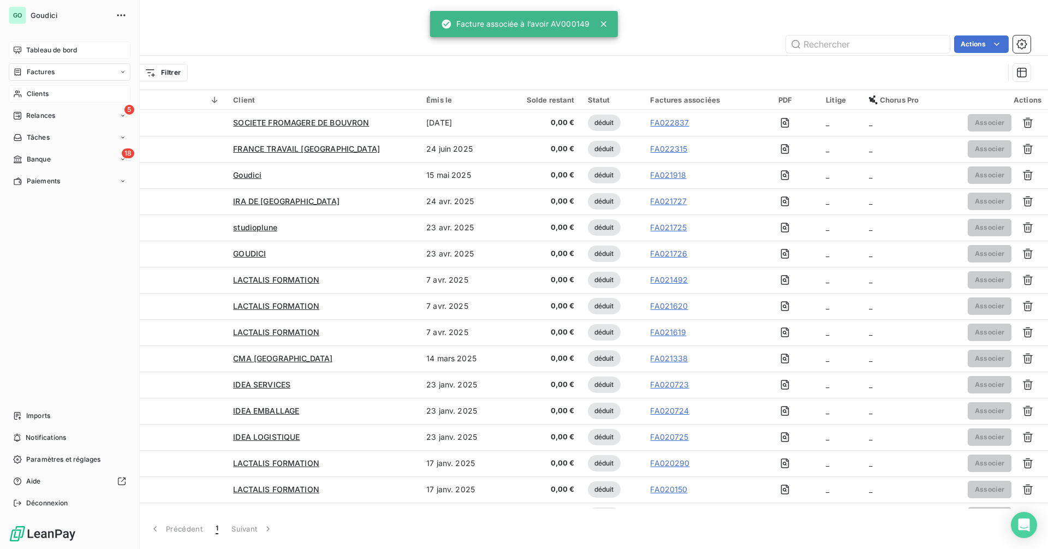
click at [32, 47] on span "Tableau de bord" at bounding box center [51, 50] width 51 height 10
